Goal: Task Accomplishment & Management: Use online tool/utility

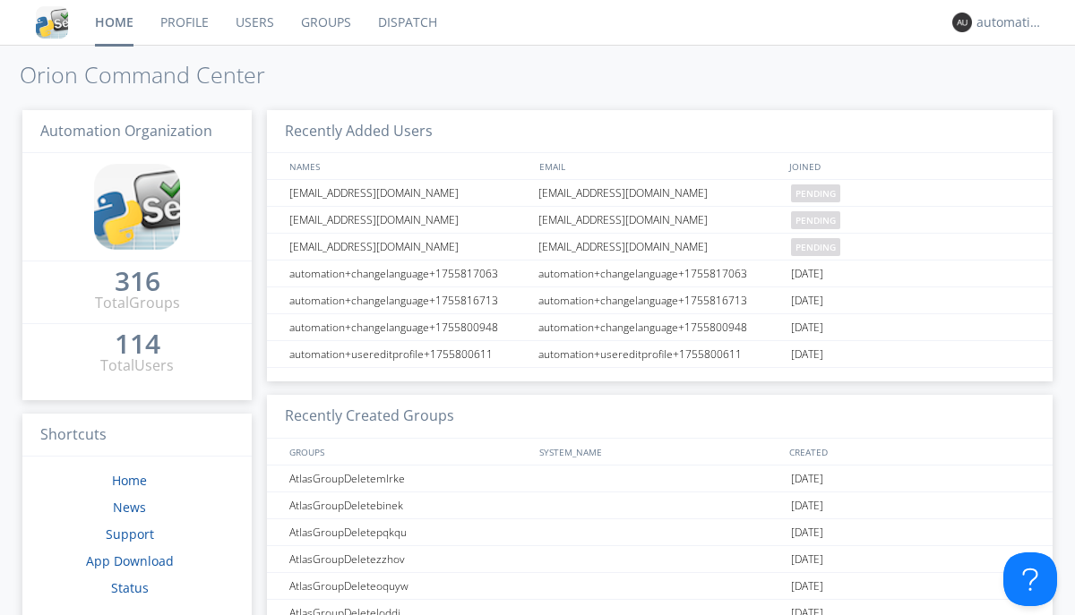
click at [406, 22] on link "Dispatch" at bounding box center [408, 22] width 86 height 45
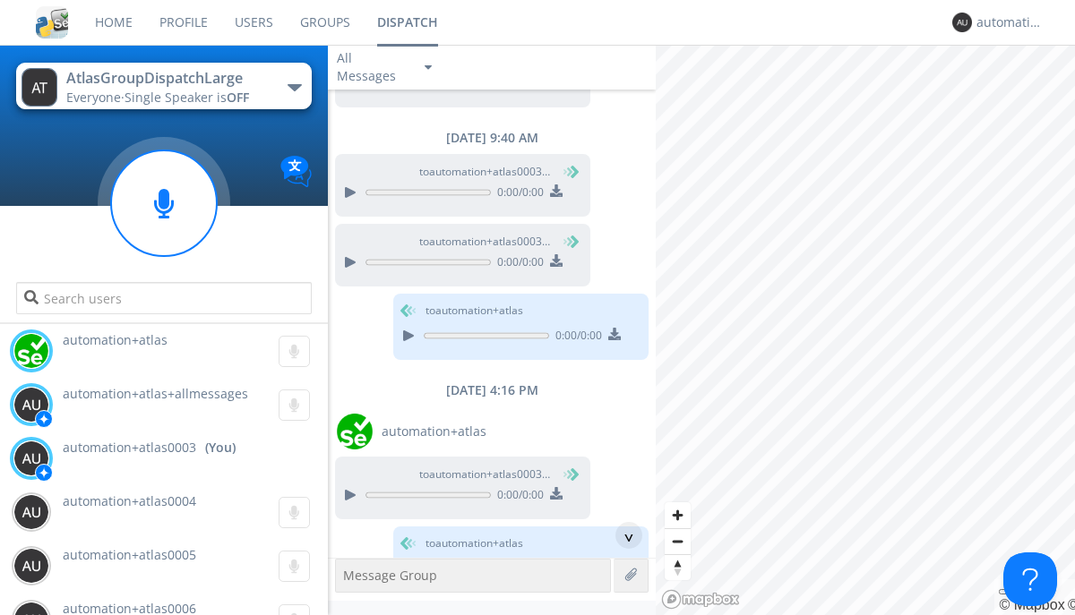
scroll to position [1303, 0]
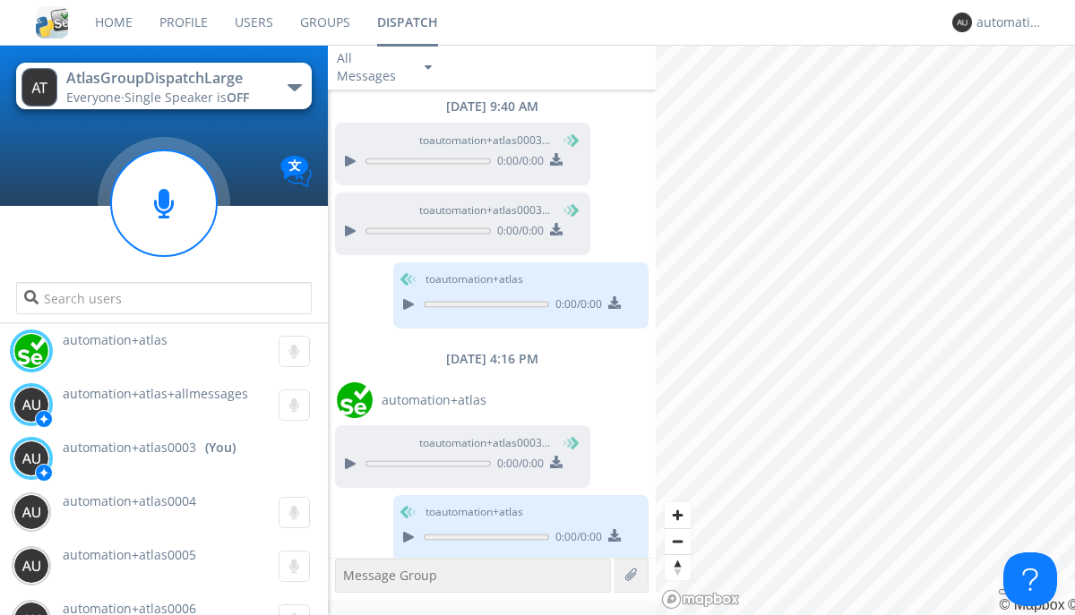
click at [294, 87] on div "button" at bounding box center [295, 87] width 14 height 7
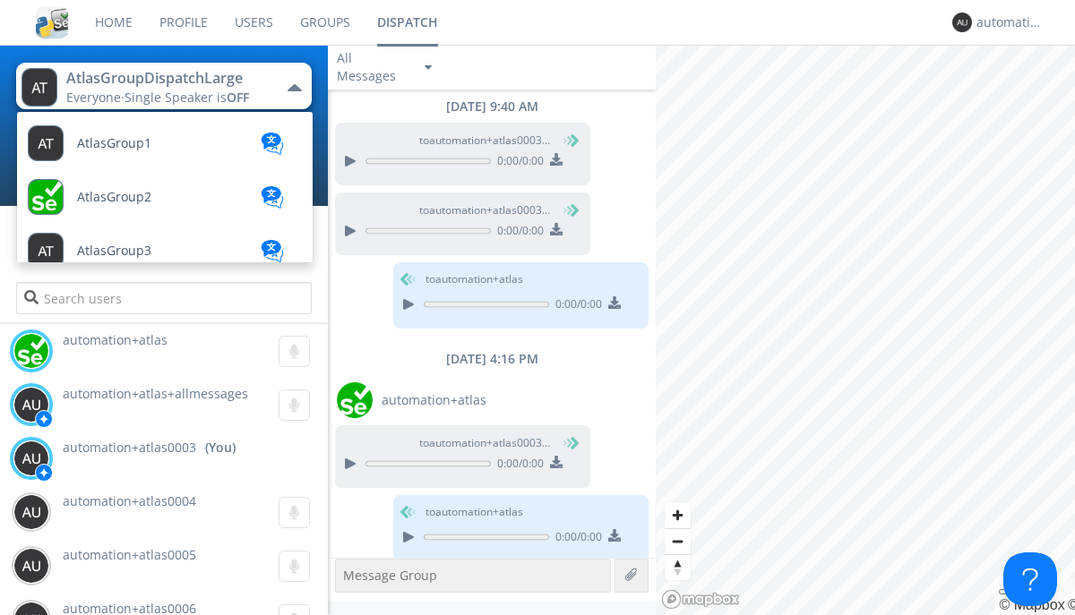
click at [135, 150] on span "AtlasGroupDispatch" at bounding box center [114, 143] width 74 height 13
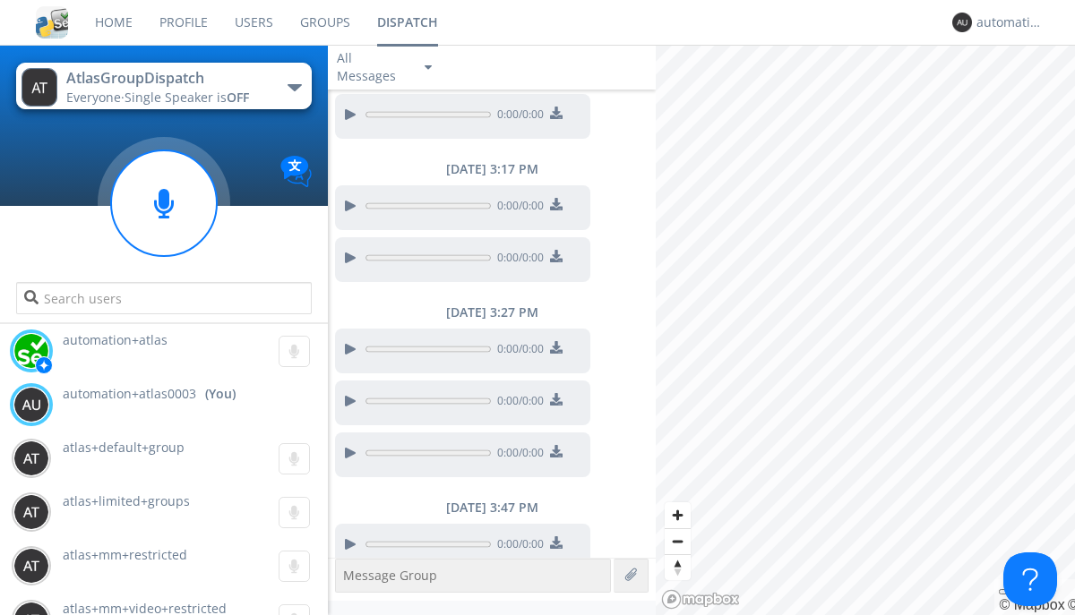
scroll to position [1294, 0]
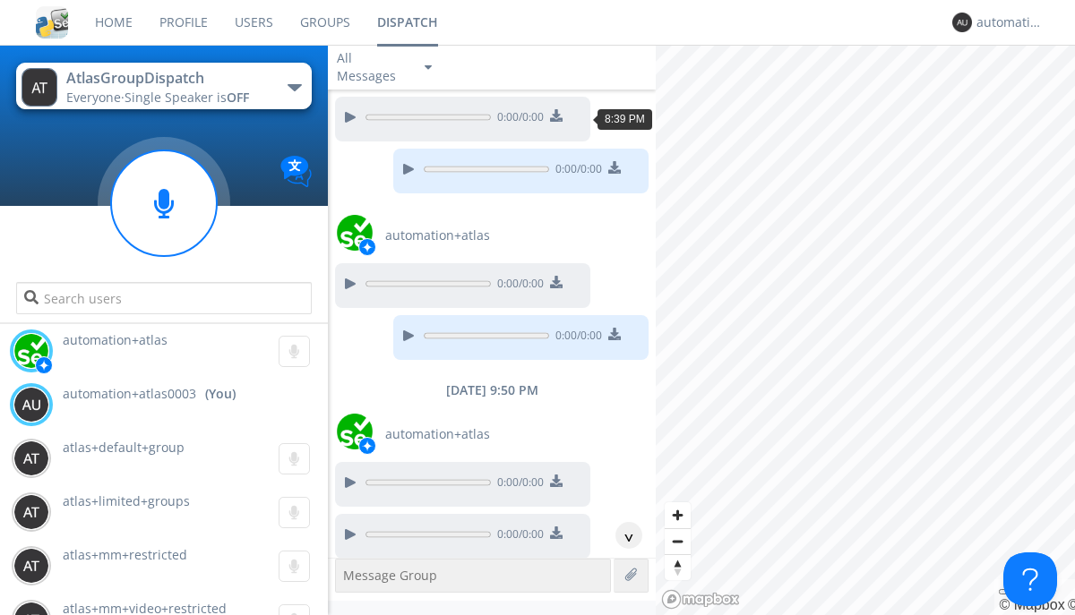
scroll to position [142, 0]
click at [622, 536] on div "^" at bounding box center [628, 535] width 27 height 27
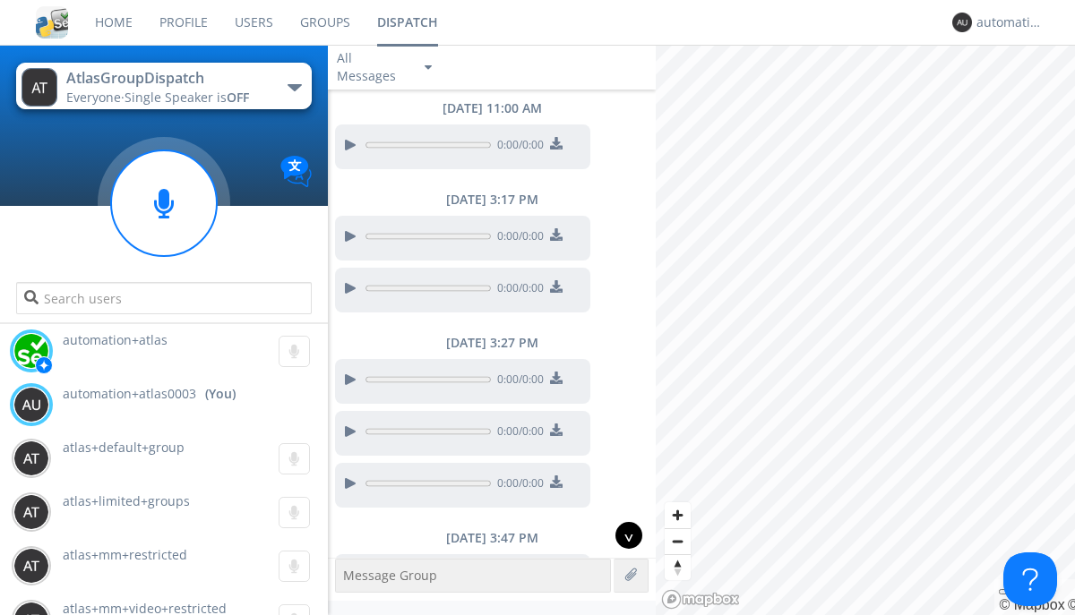
scroll to position [1294, 0]
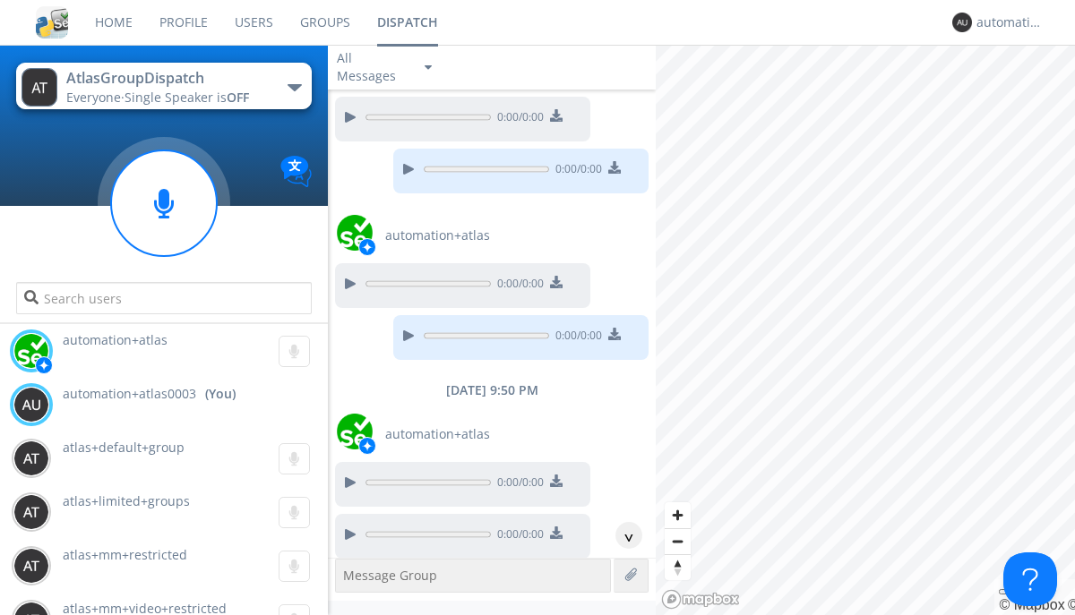
scroll to position [142, 0]
click at [622, 536] on div "^" at bounding box center [628, 535] width 27 height 27
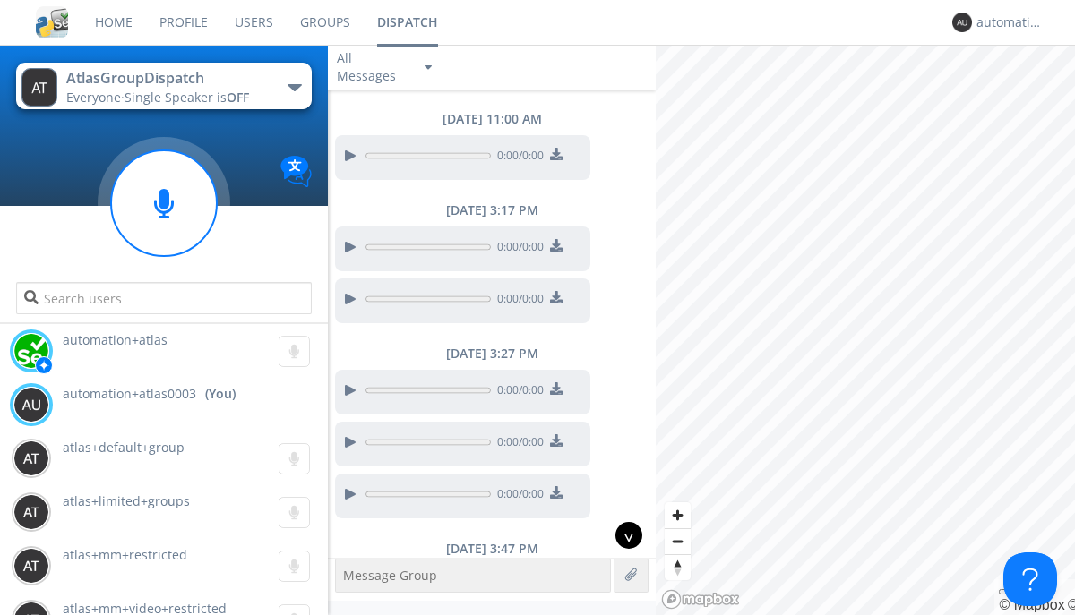
scroll to position [1294, 0]
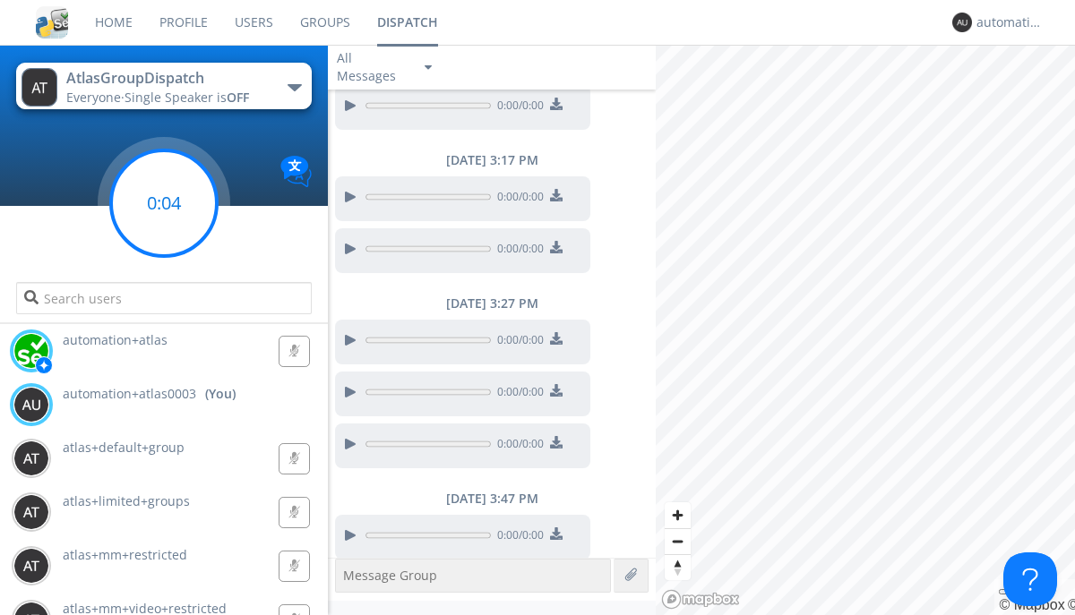
click at [164, 203] on g at bounding box center [164, 203] width 106 height 106
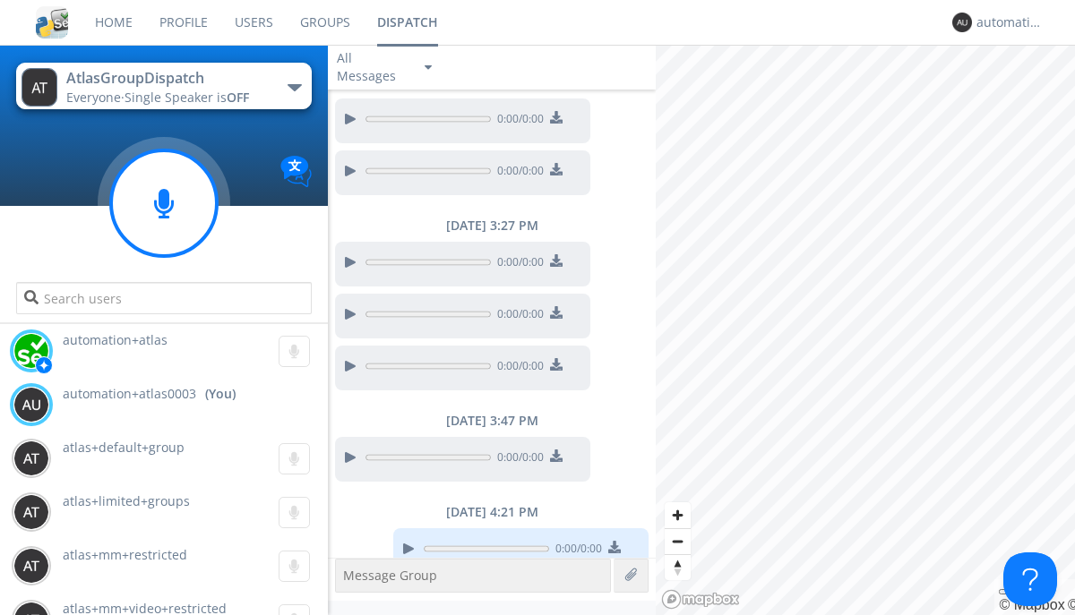
scroll to position [1385, 0]
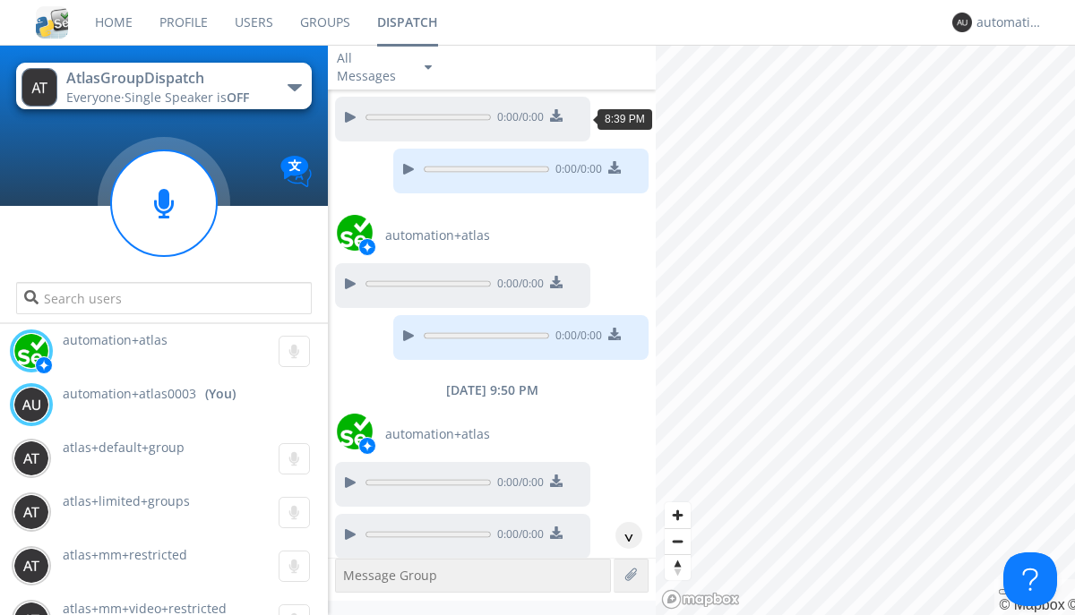
scroll to position [88, 0]
click at [622, 536] on div "^" at bounding box center [628, 535] width 27 height 27
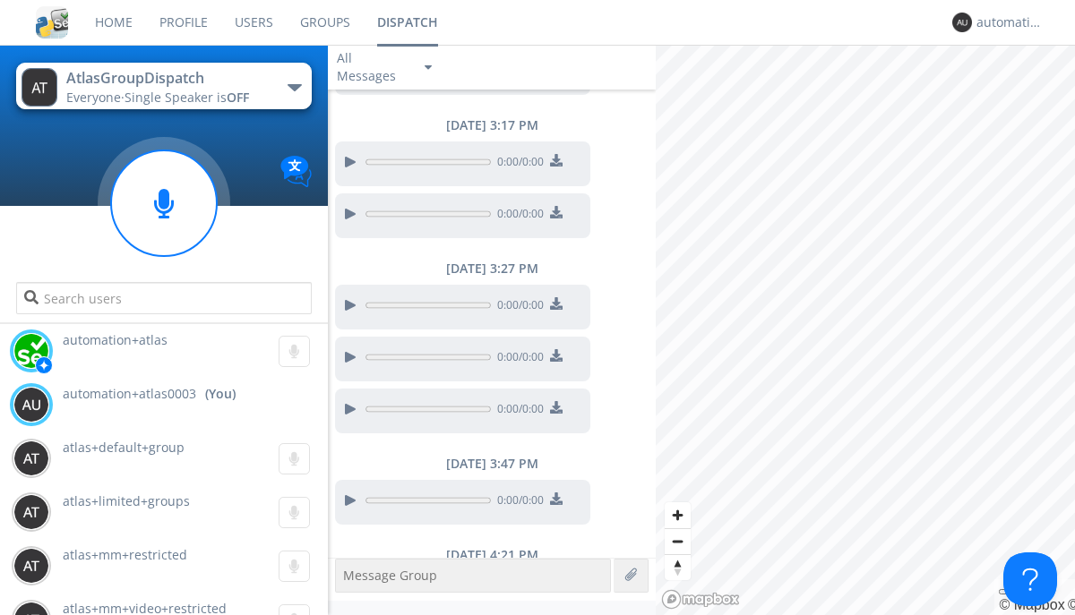
scroll to position [1331, 0]
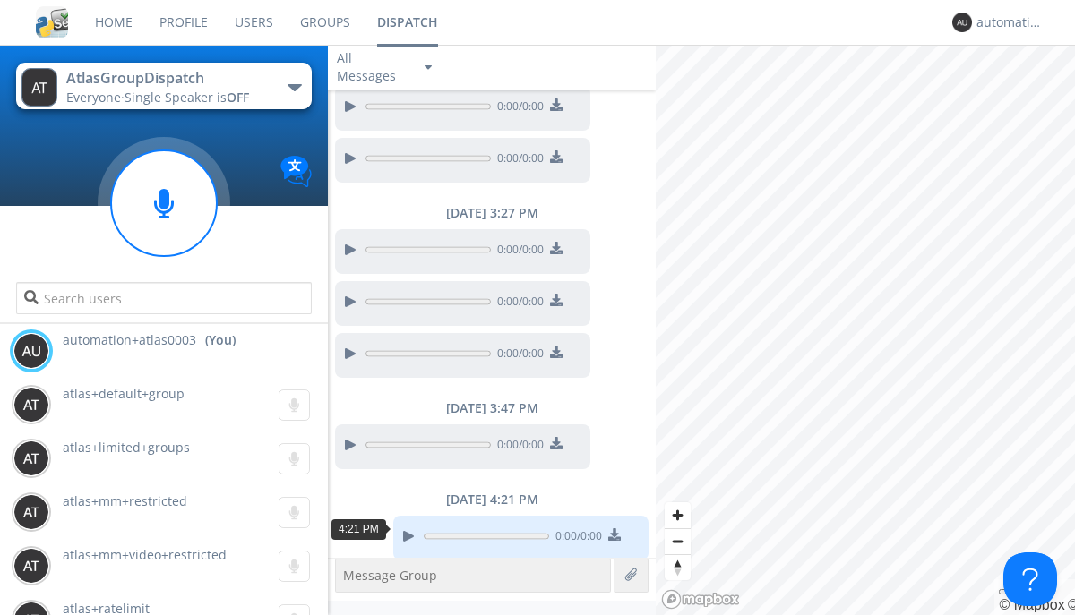
click at [294, 87] on div "button" at bounding box center [295, 87] width 14 height 7
click at [0, 0] on span "AtlasGroupDispatch2" at bounding box center [0, 0] width 0 height 0
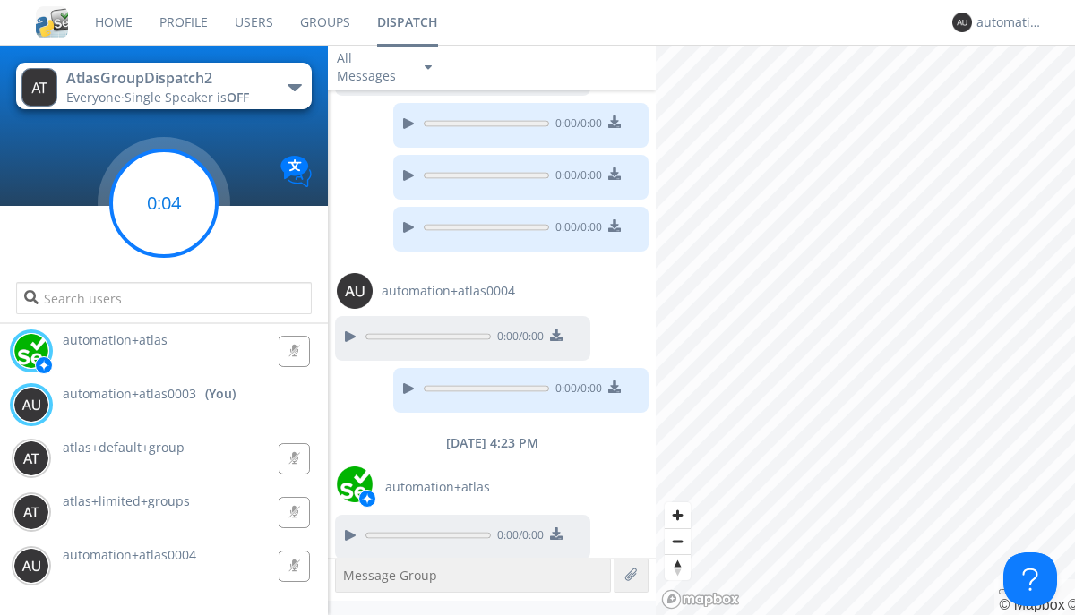
scroll to position [1262, 0]
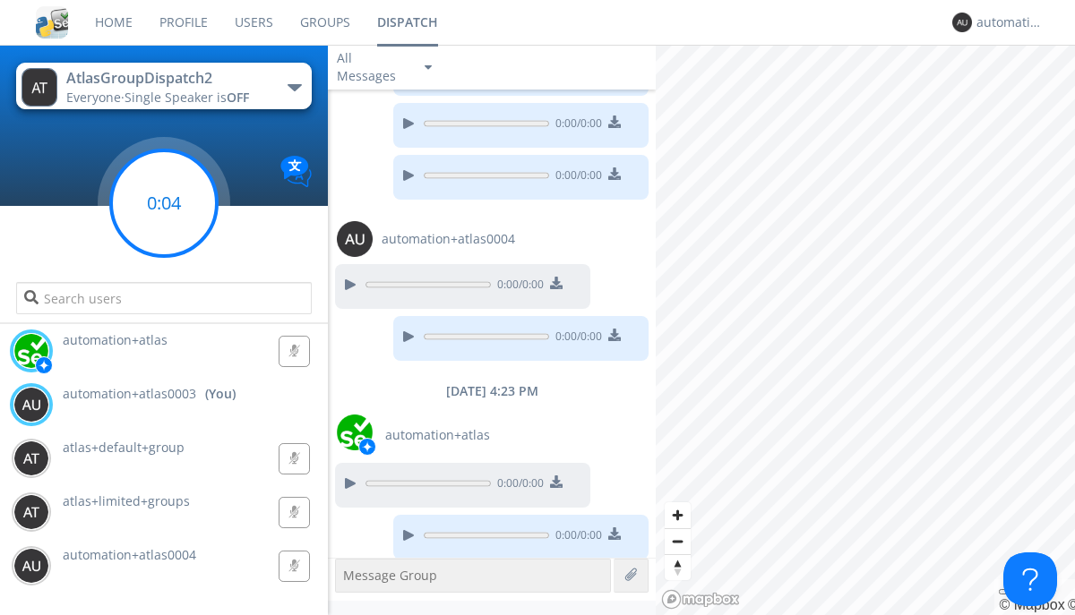
click at [164, 203] on g at bounding box center [164, 203] width 106 height 106
